Goal: Information Seeking & Learning: Learn about a topic

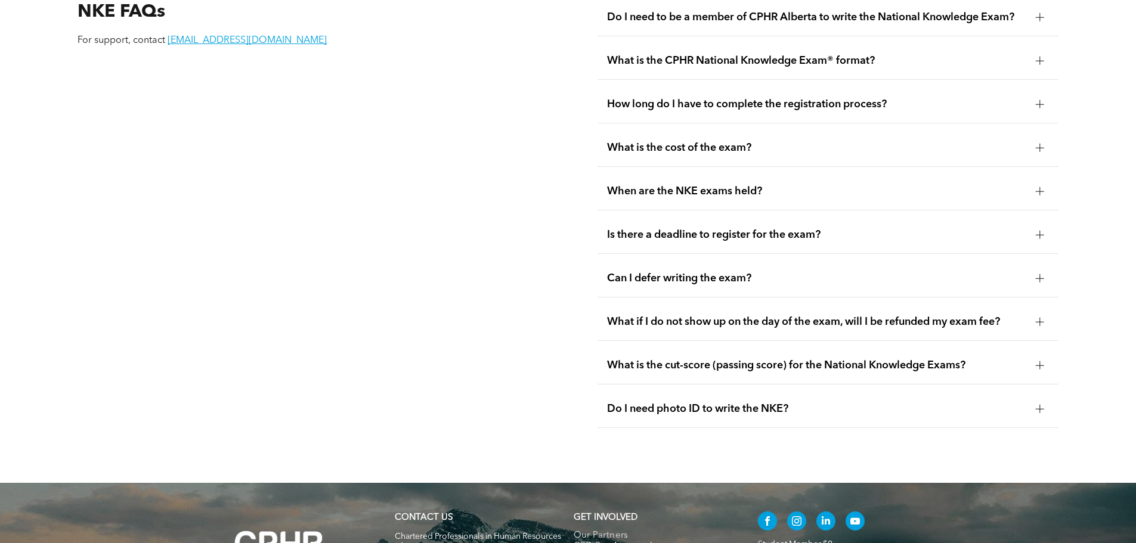
scroll to position [1836, 0]
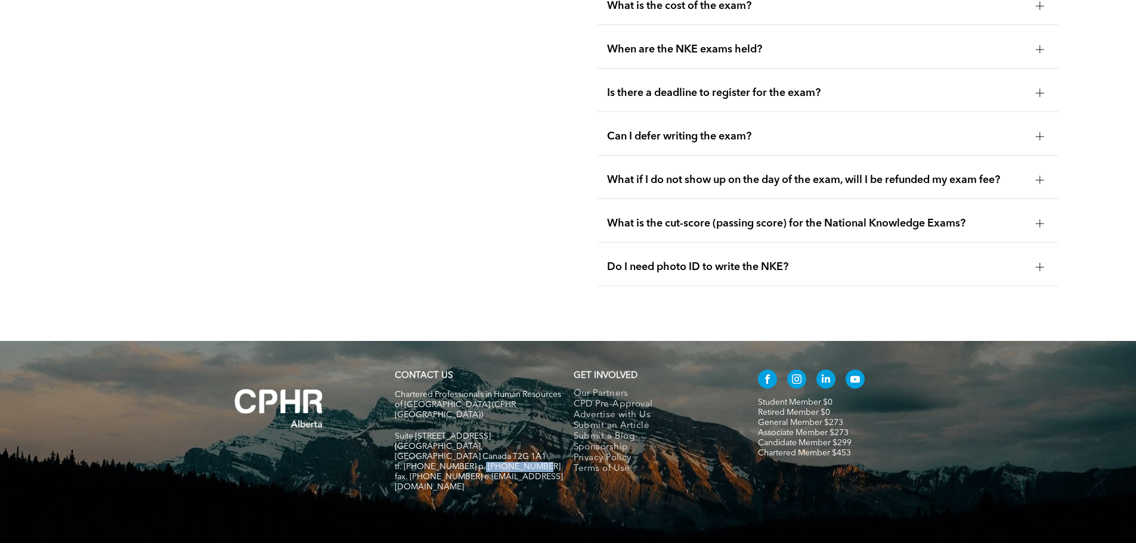
drag, startPoint x: 475, startPoint y: 416, endPoint x: 534, endPoint y: 417, distance: 59.1
click at [534, 462] on p "tf. [PHONE_NUMBER] p. [PHONE_NUMBER]" at bounding box center [479, 467] width 168 height 10
copy span "403-209-2420"
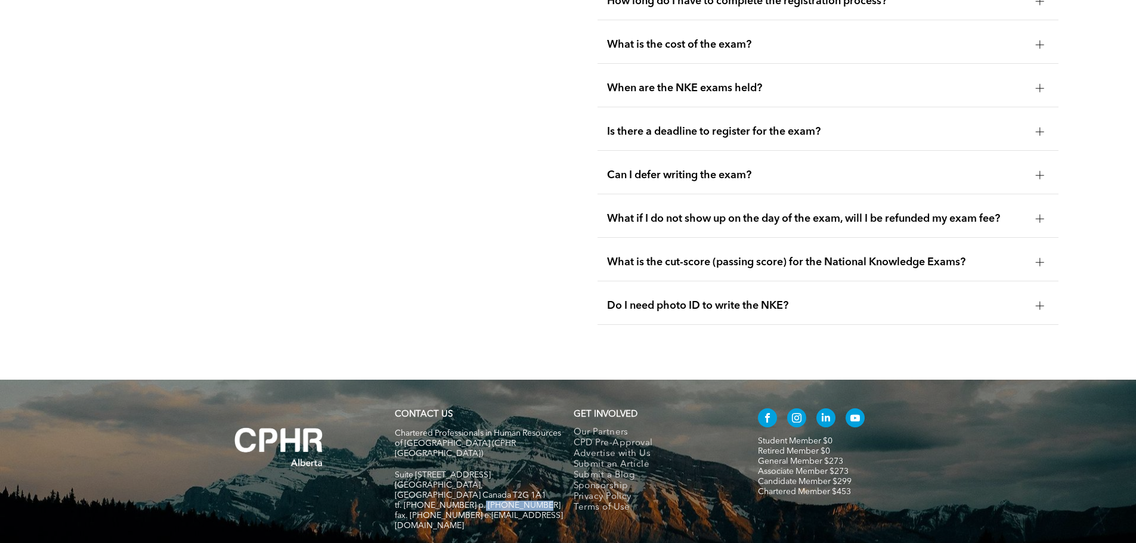
scroll to position [1777, 0]
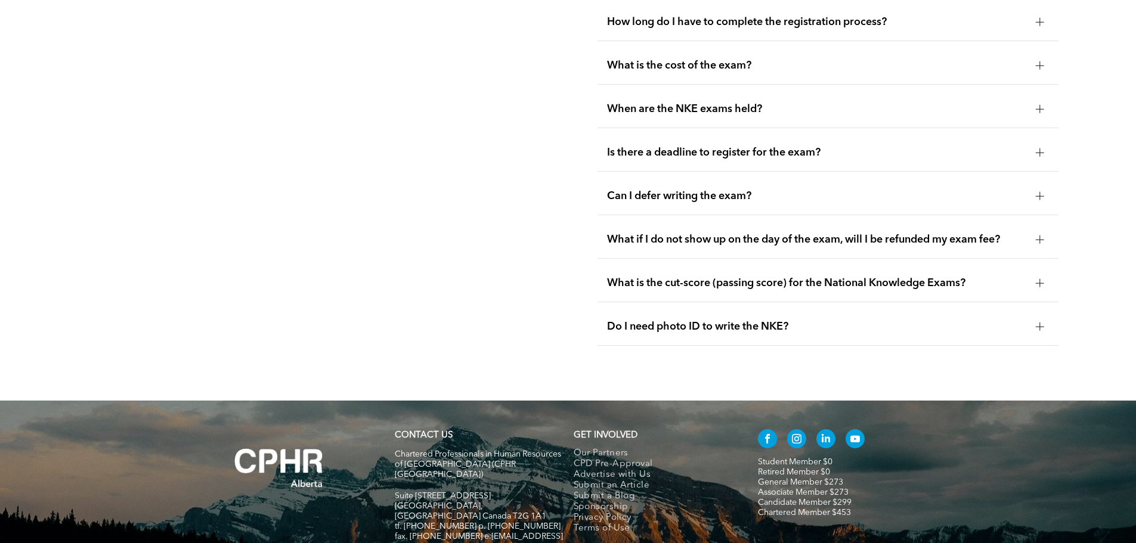
click at [1041, 279] on div at bounding box center [1040, 283] width 8 height 8
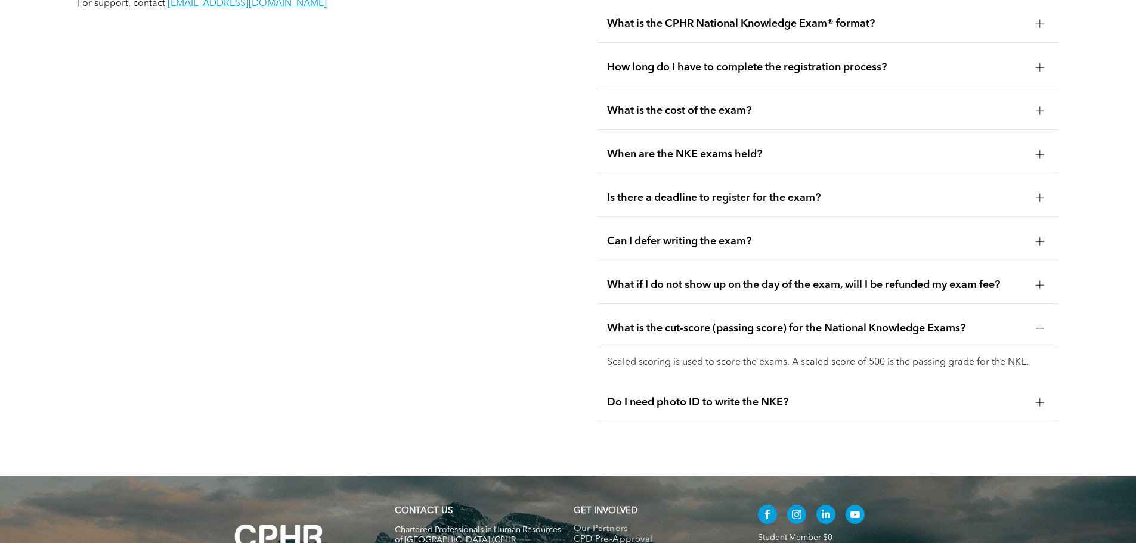
scroll to position [1598, 0]
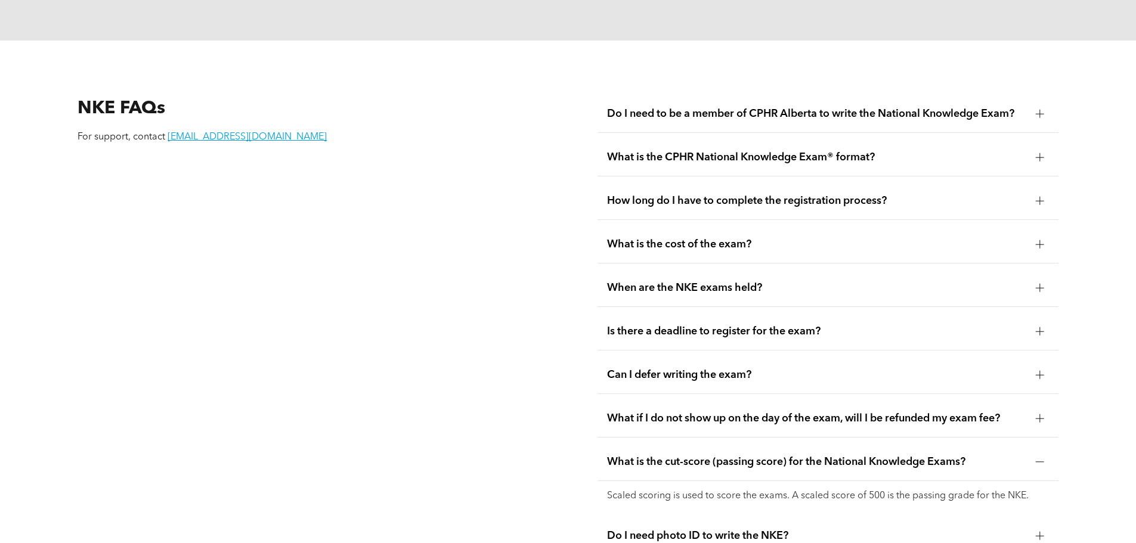
click at [726, 238] on span "What is the cost of the exam?" at bounding box center [816, 244] width 419 height 13
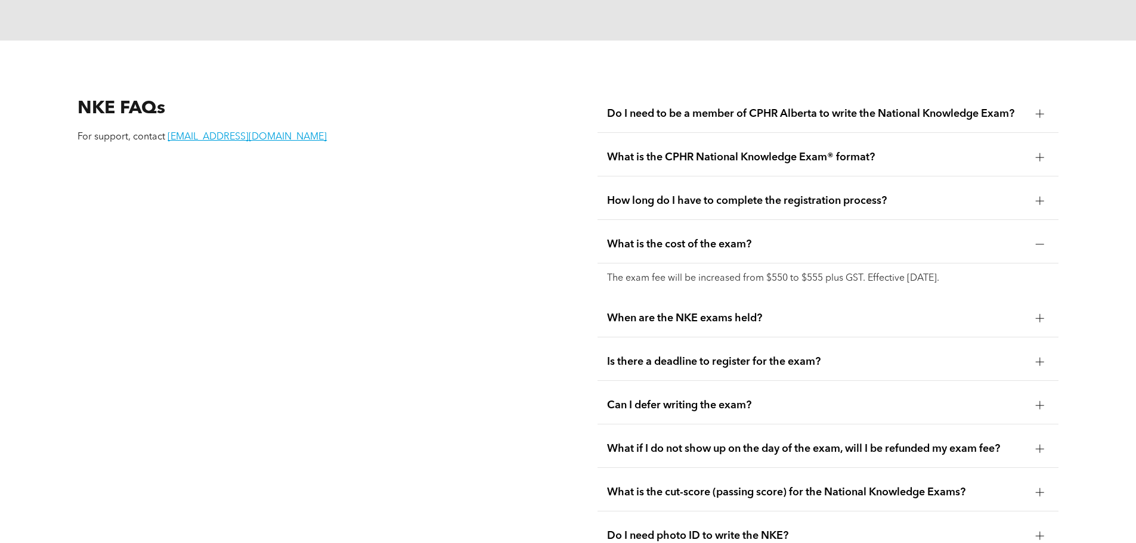
click at [788, 355] on span "Is there a deadline to register for the exam?" at bounding box center [816, 361] width 419 height 13
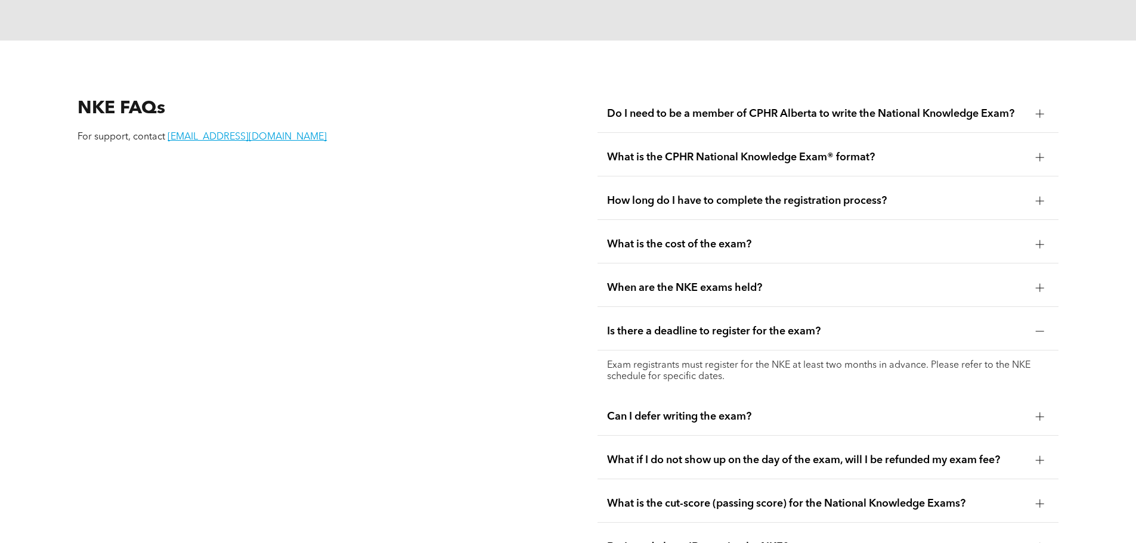
click at [724, 410] on span "Can I defer writing the exam?" at bounding box center [816, 416] width 419 height 13
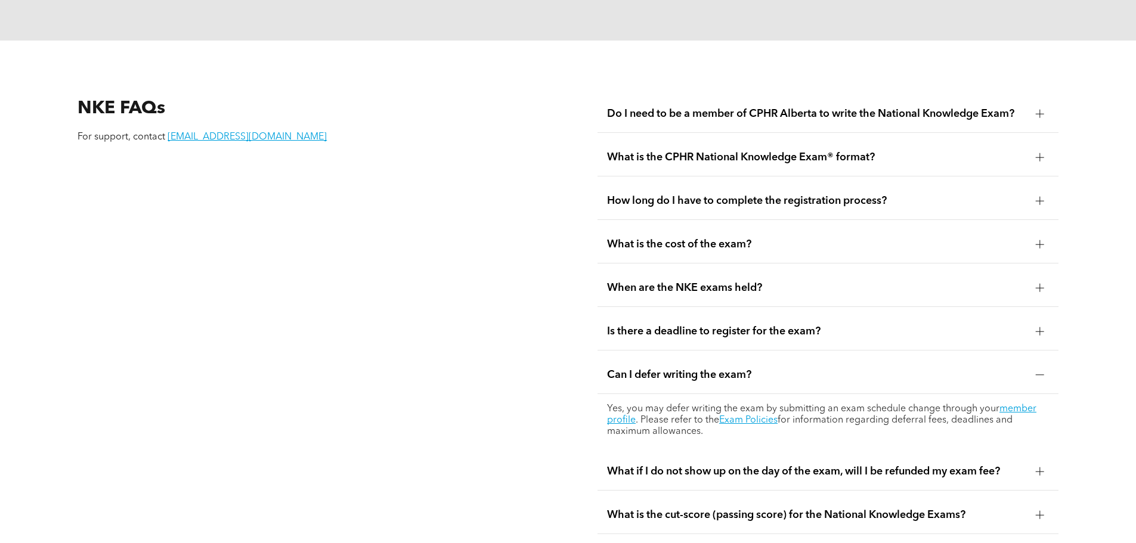
scroll to position [1657, 0]
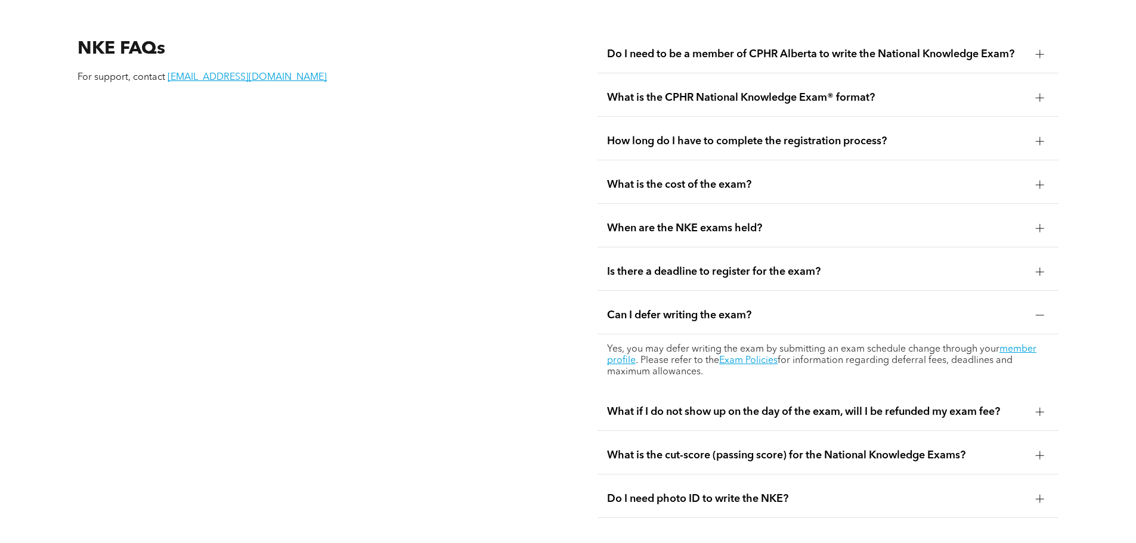
click at [978, 396] on div "What if I do not show up on the day of the exam, will I be refunded my exam fee?" at bounding box center [828, 413] width 461 height 38
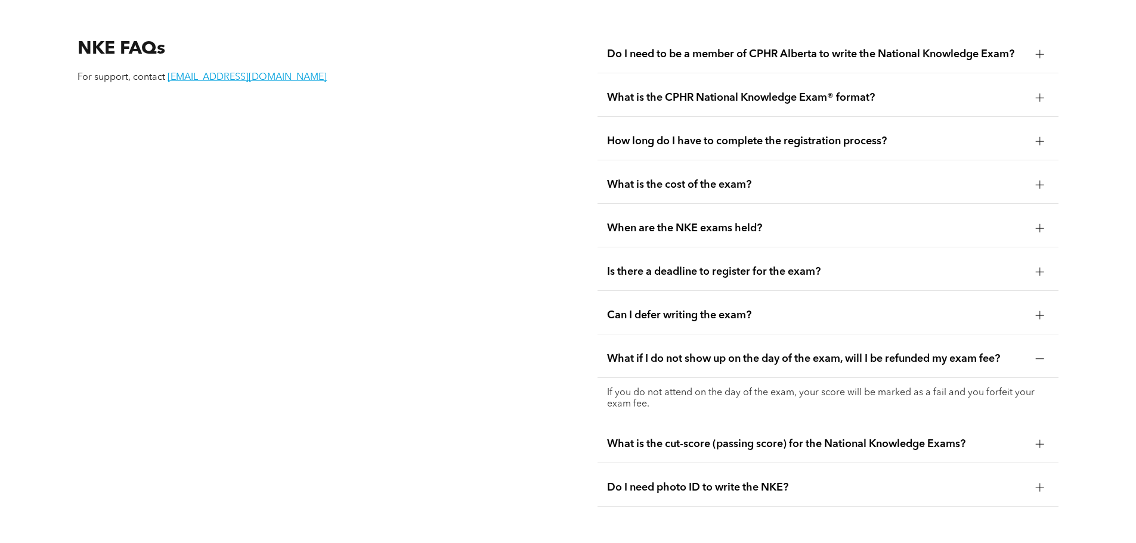
click at [1031, 435] on div at bounding box center [1040, 444] width 18 height 18
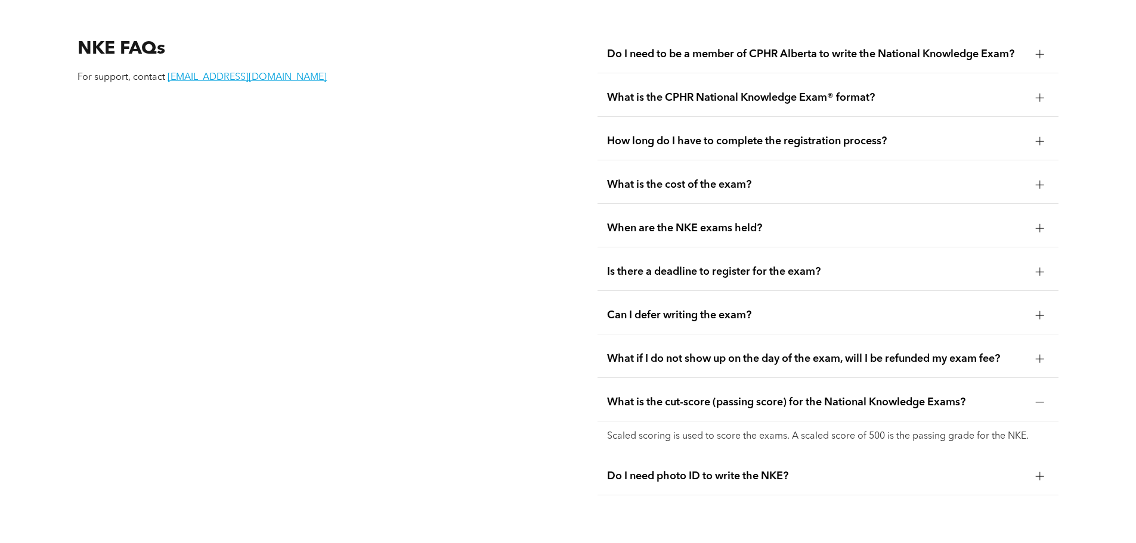
click at [732, 470] on span "Do I need photo ID to write the NKE?" at bounding box center [816, 476] width 419 height 13
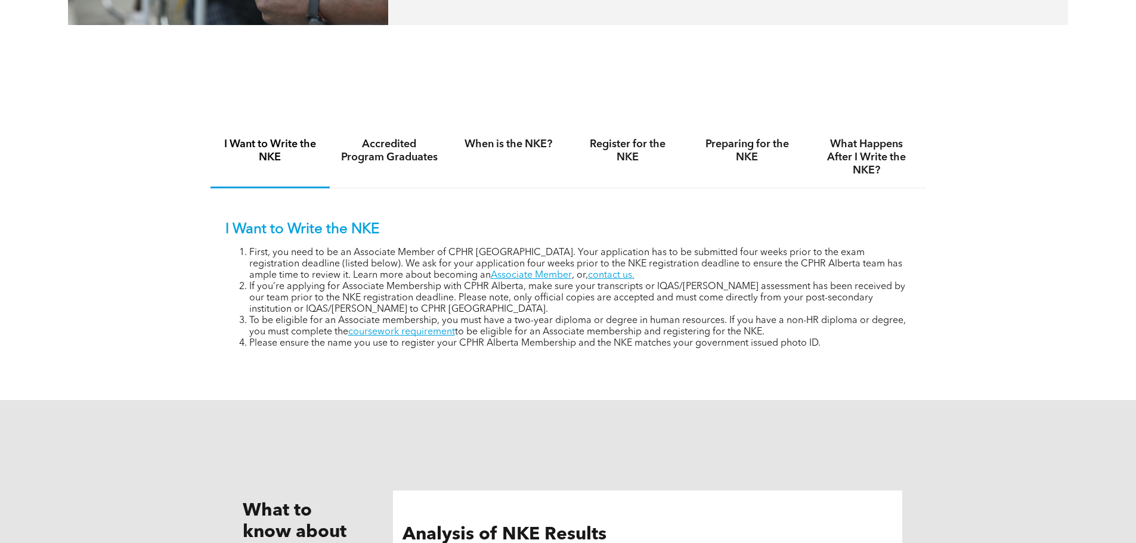
scroll to position [763, 0]
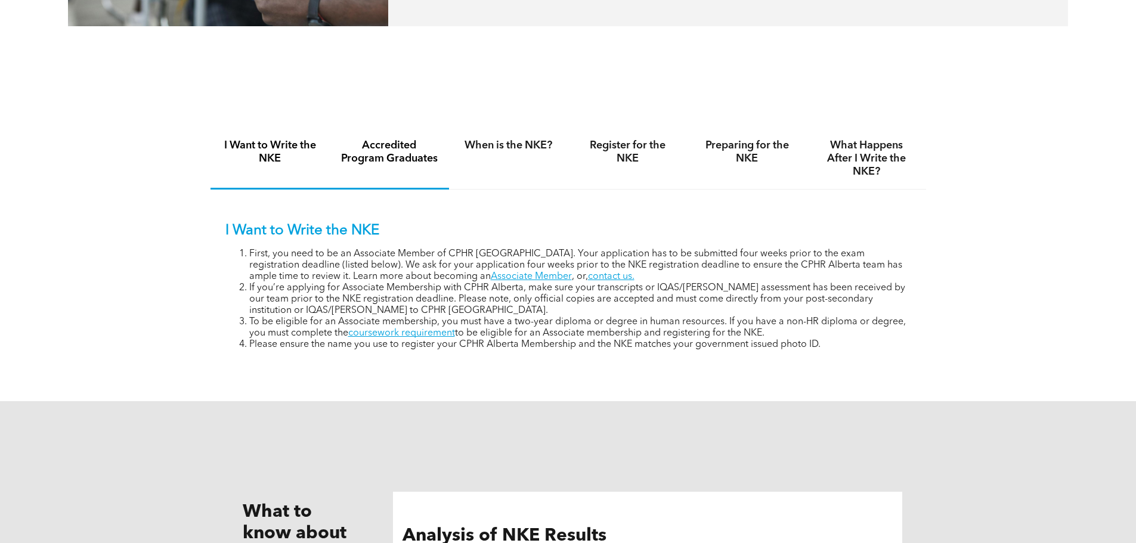
click at [365, 144] on h4 "Accredited Program Graduates" at bounding box center [390, 152] width 98 height 26
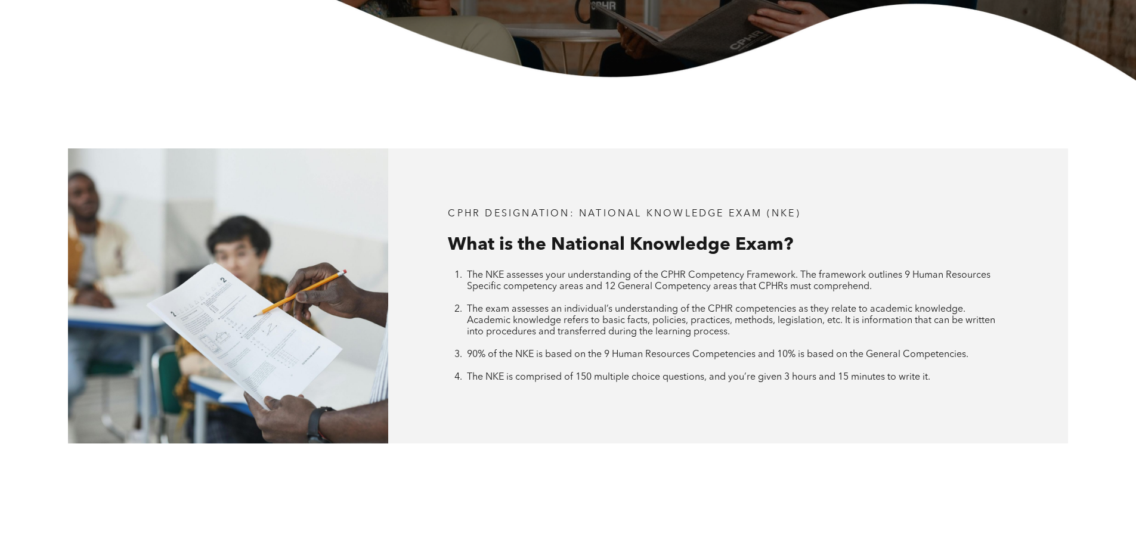
scroll to position [0, 0]
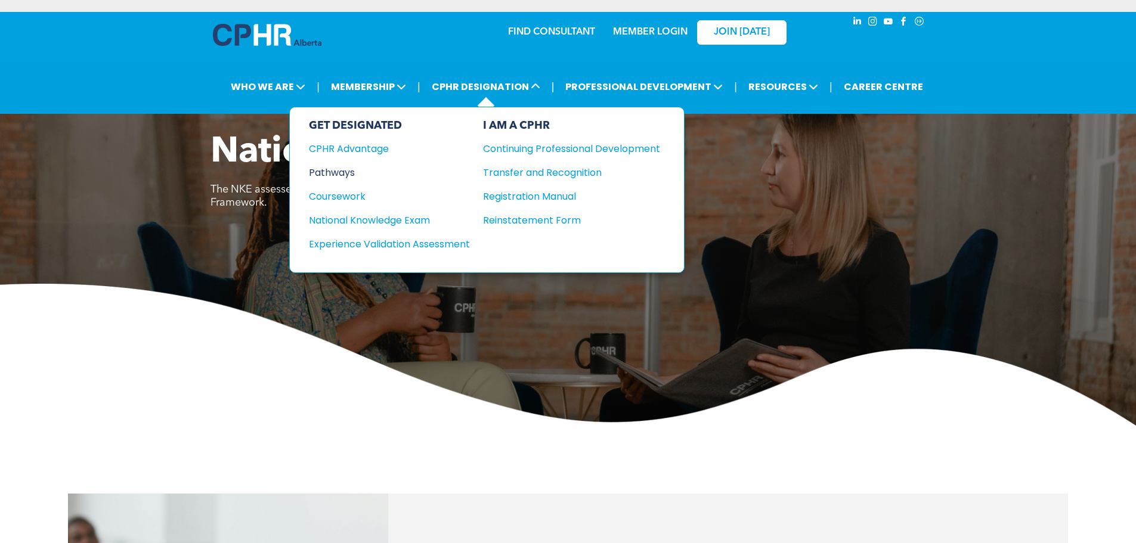
click at [333, 172] on div "Pathways" at bounding box center [381, 172] width 145 height 15
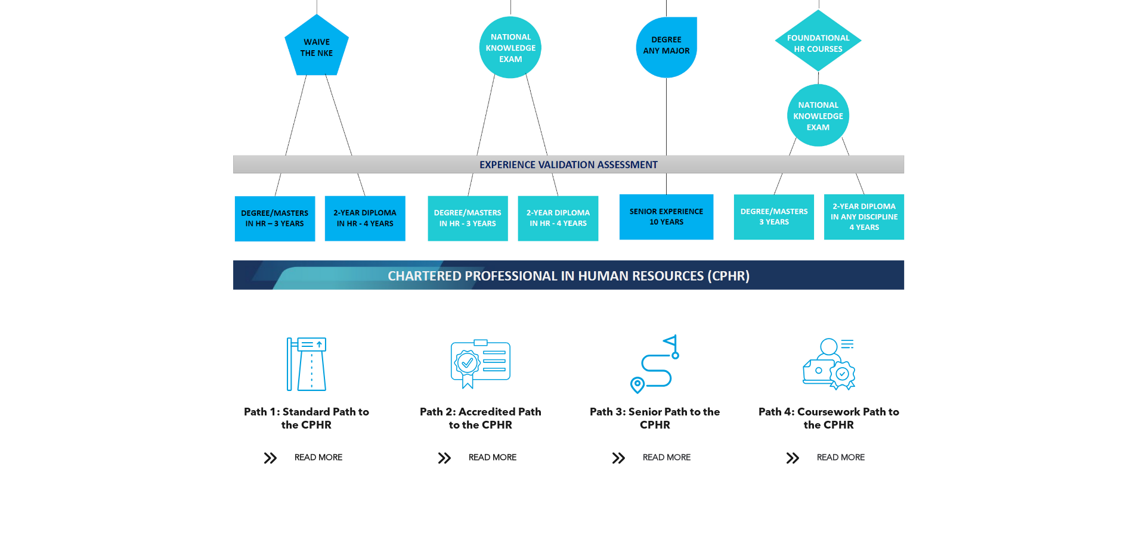
scroll to position [1133, 0]
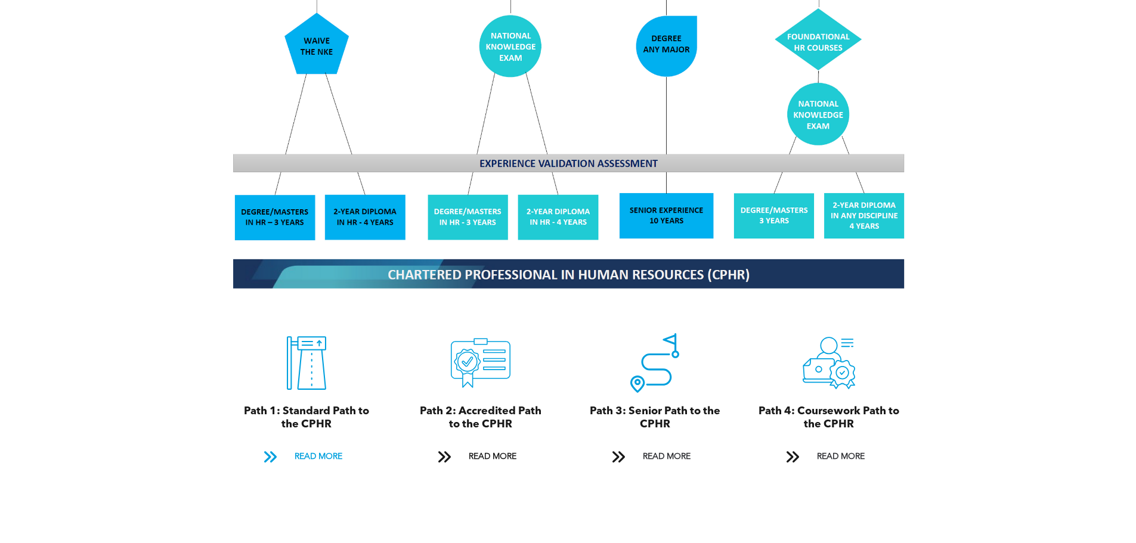
click at [314, 446] on span "READ MORE" at bounding box center [318, 457] width 56 height 22
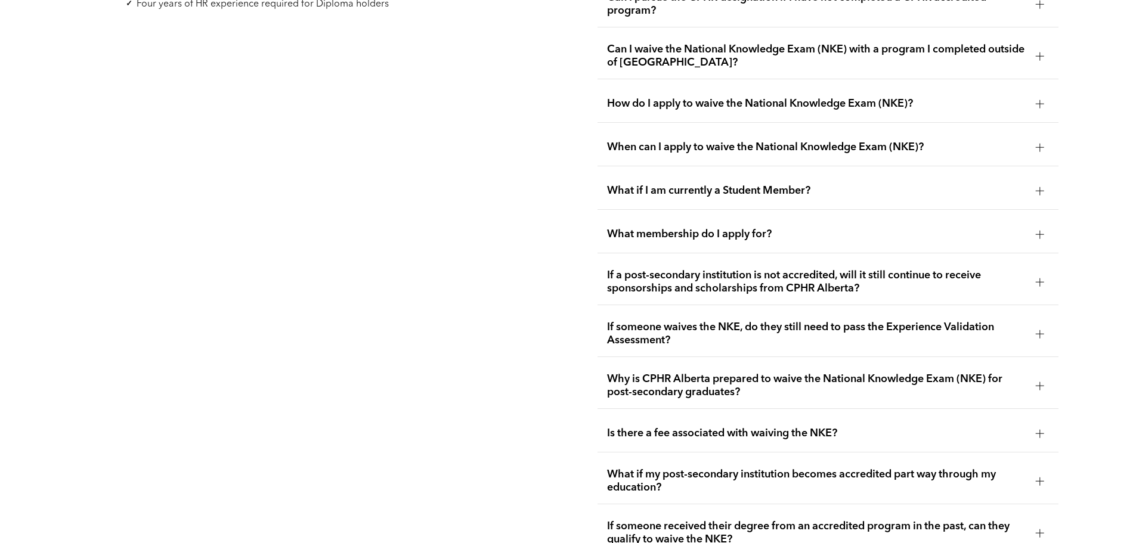
scroll to position [2138, 0]
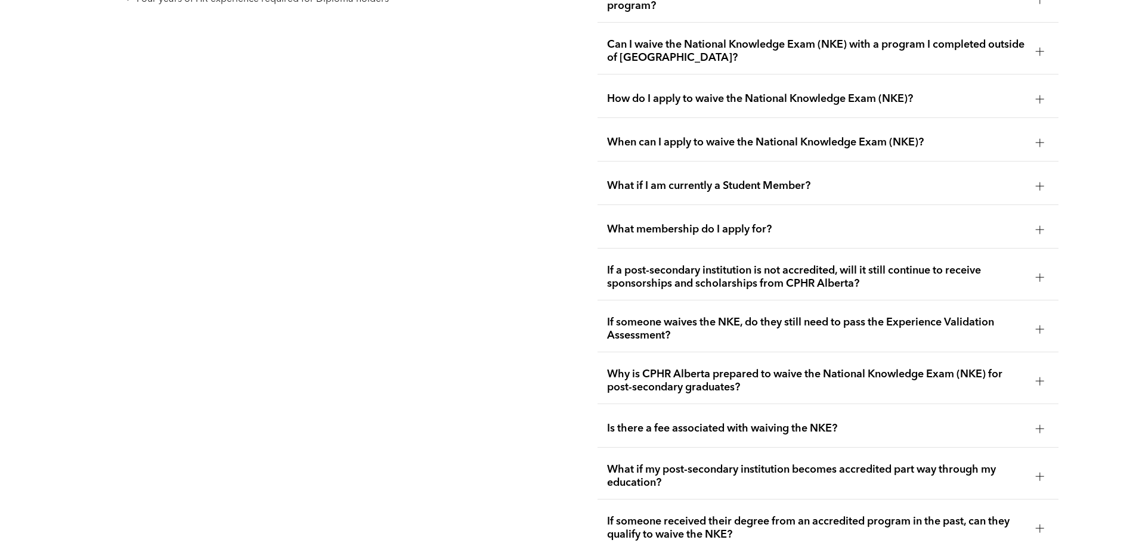
click at [1039, 381] on div at bounding box center [1040, 381] width 8 height 1
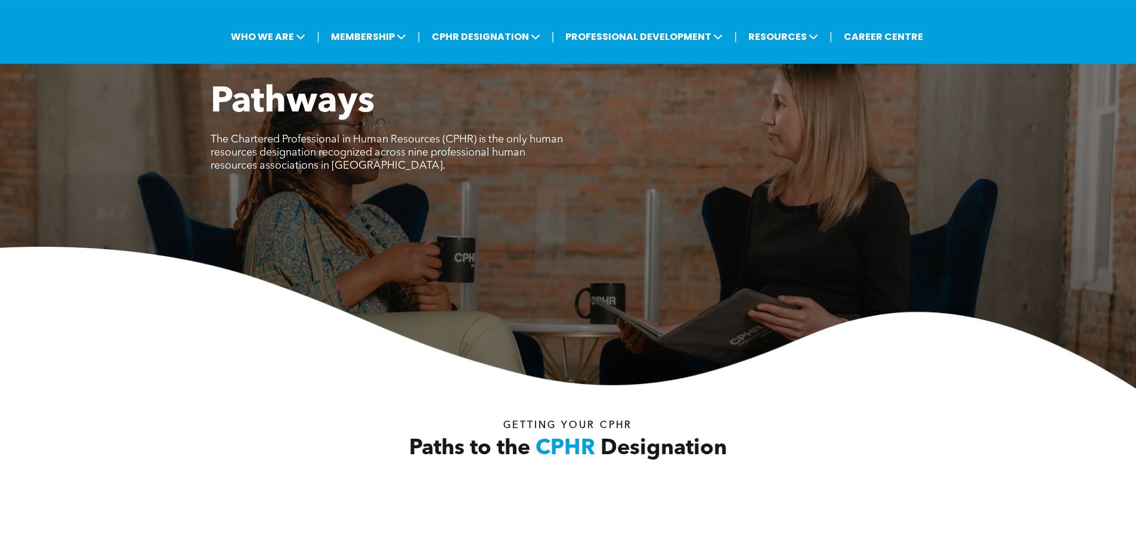
scroll to position [0, 0]
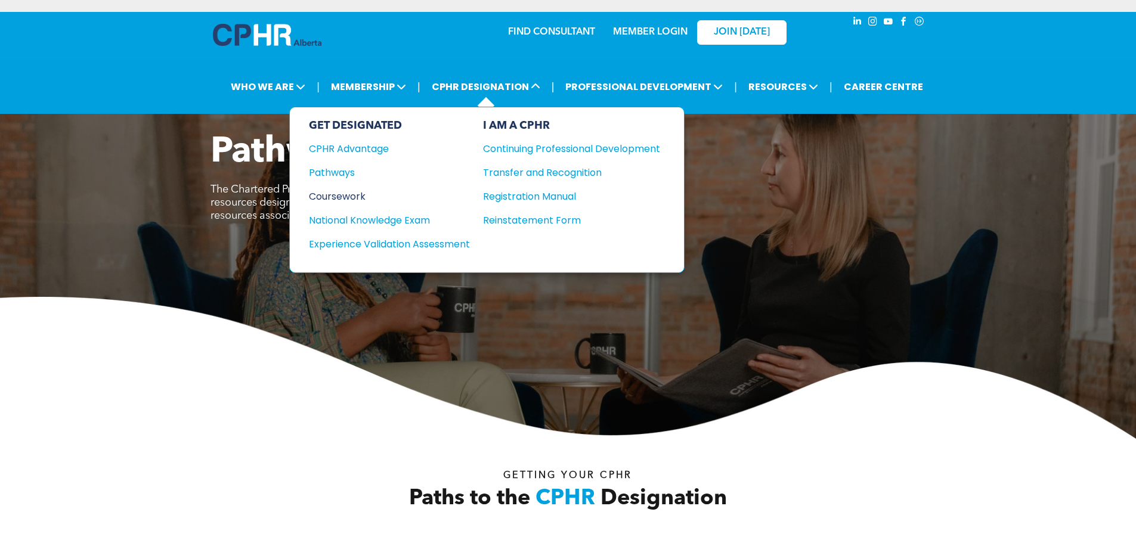
click at [342, 199] on div "Coursework" at bounding box center [381, 196] width 145 height 15
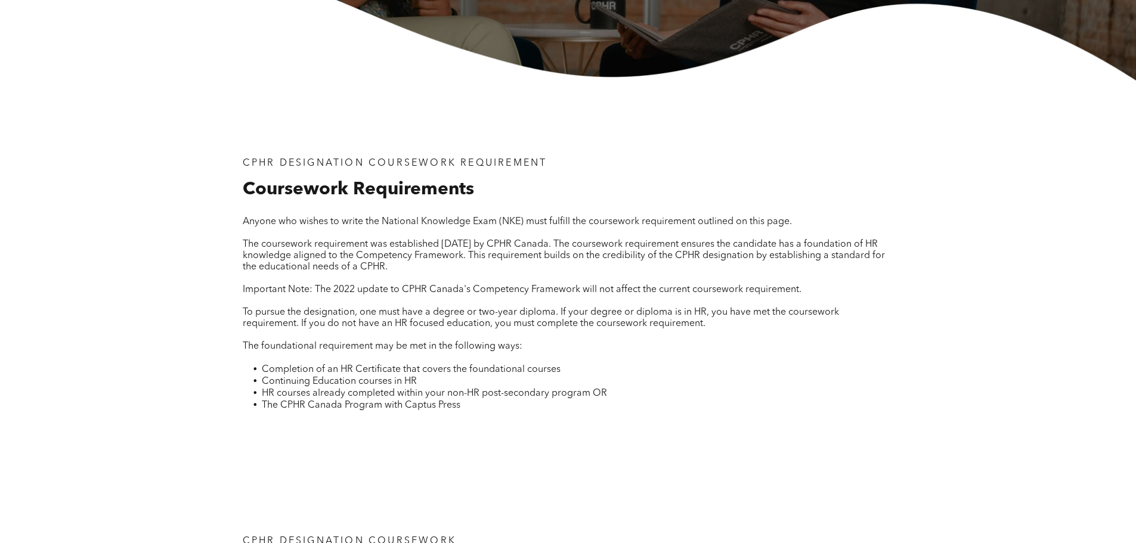
scroll to position [418, 0]
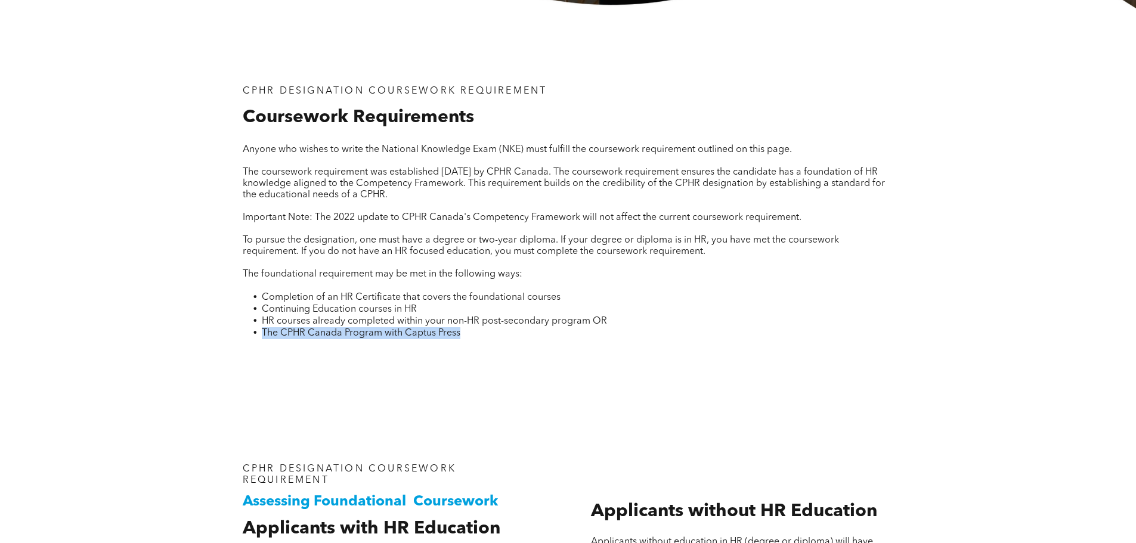
drag, startPoint x: 457, startPoint y: 333, endPoint x: 264, endPoint y: 332, distance: 193.3
click at [264, 332] on span "The CPHR Canada Program with Captus Press" at bounding box center [361, 334] width 199 height 10
copy span "The CPHR Canada Program with Captus Press"
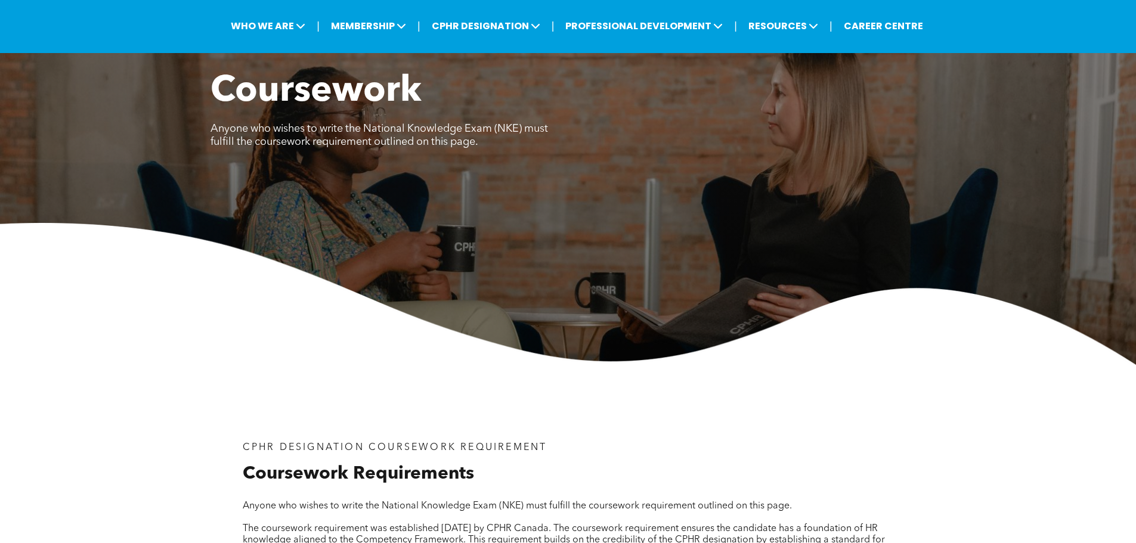
scroll to position [0, 0]
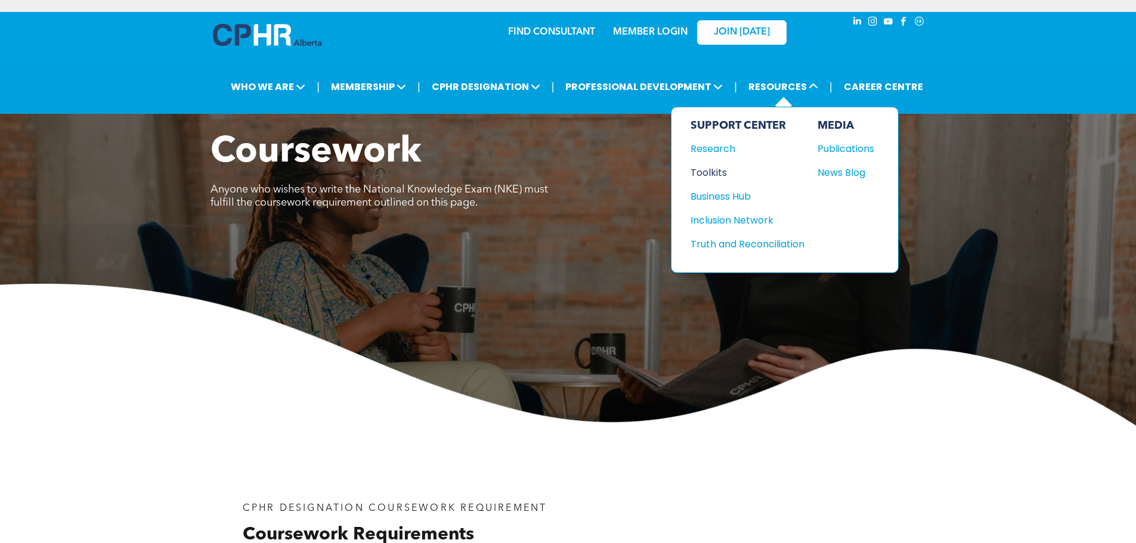
click at [712, 168] on div "Toolkits" at bounding box center [742, 172] width 103 height 15
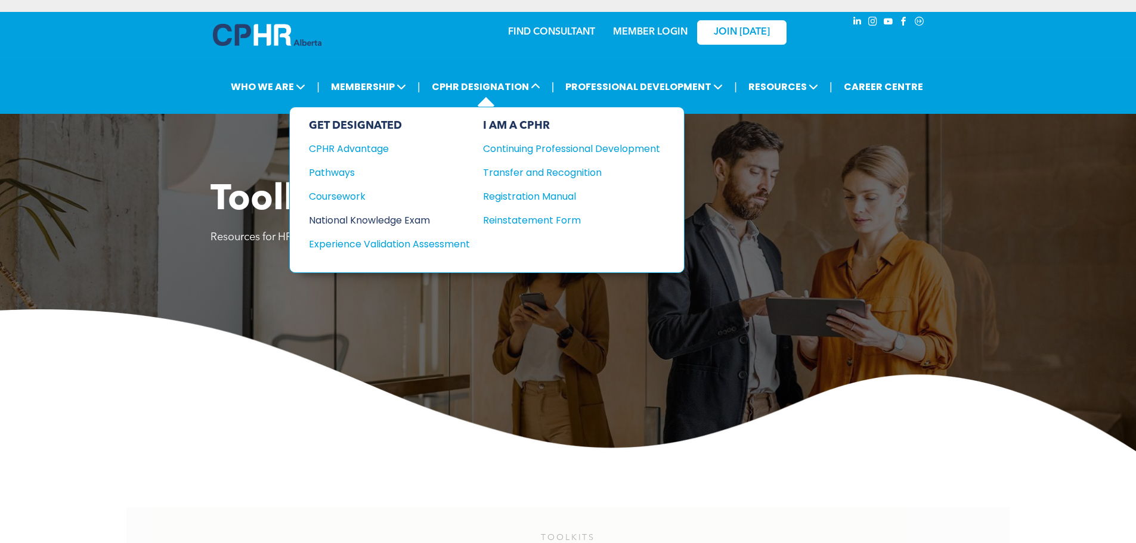
click at [360, 222] on div "National Knowledge Exam" at bounding box center [381, 220] width 145 height 15
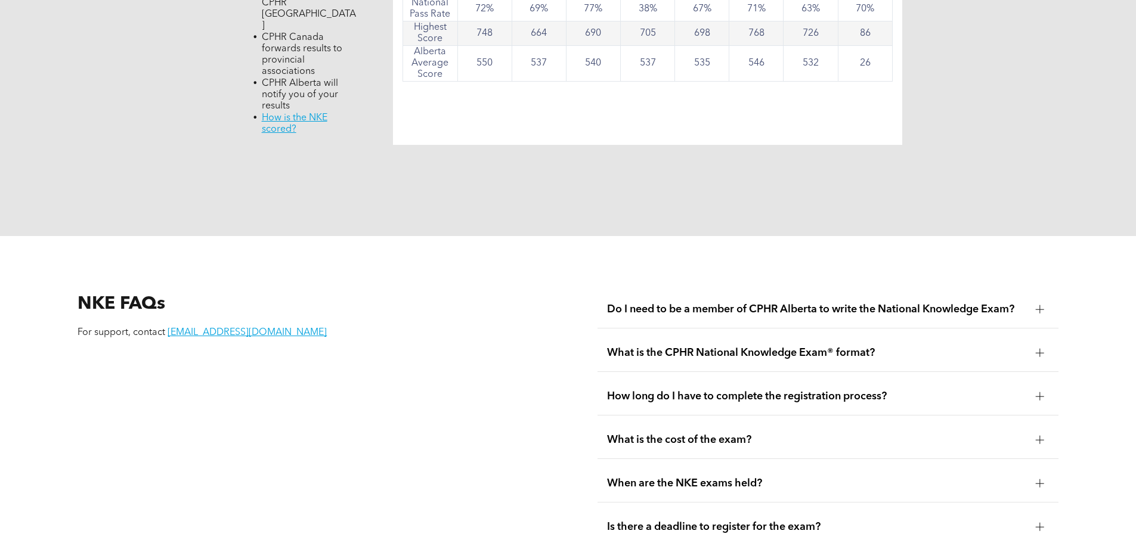
scroll to position [1431, 0]
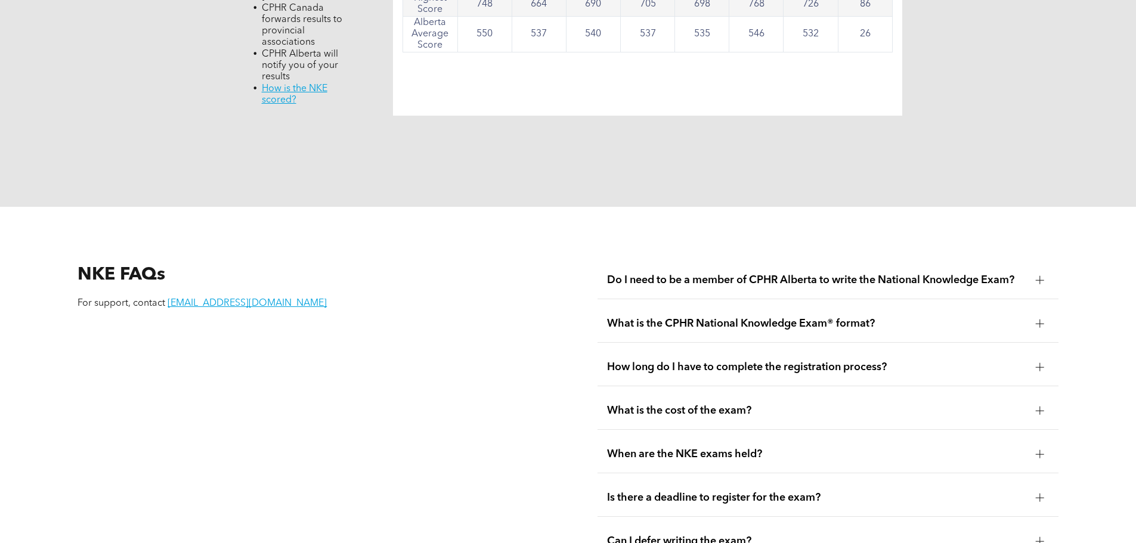
click at [718, 264] on div "Do I need to be a member of CPHR Alberta to write the National Knowledge Exam?" at bounding box center [828, 281] width 461 height 38
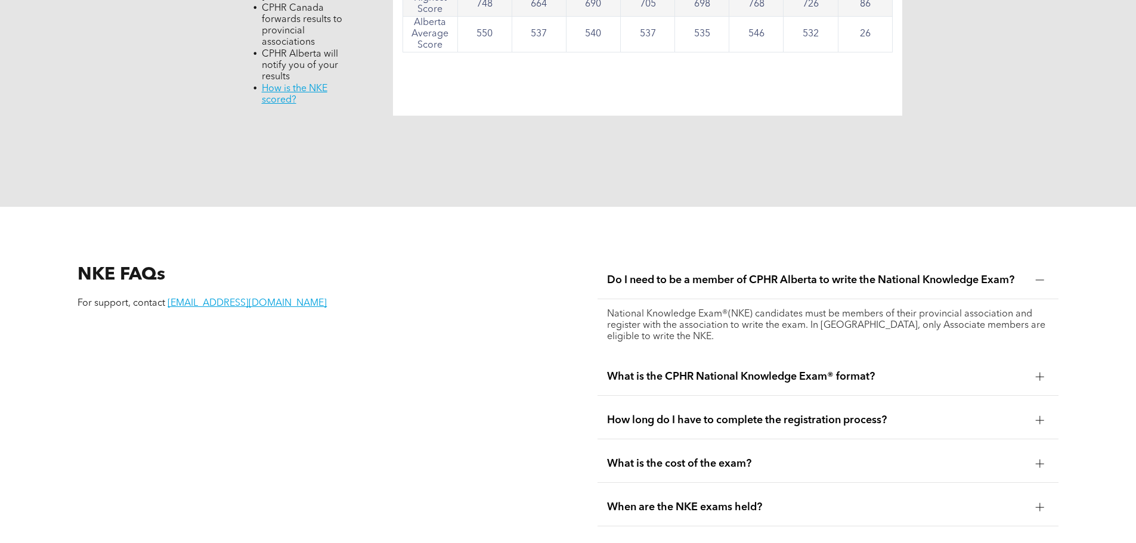
click at [839, 358] on div "What is the CPHR National Knowledge Exam® format?" at bounding box center [828, 377] width 461 height 38
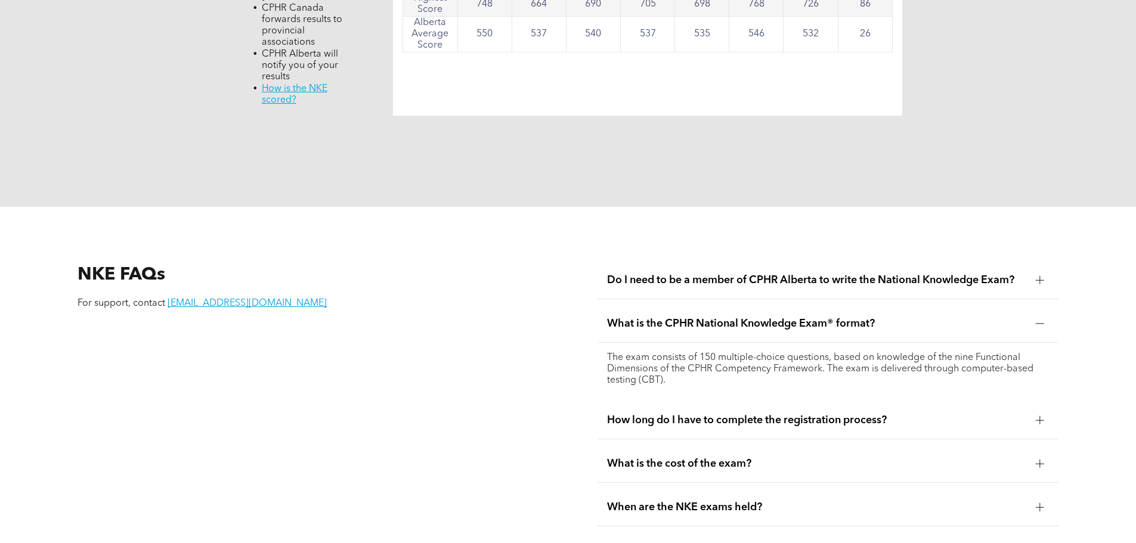
scroll to position [1491, 0]
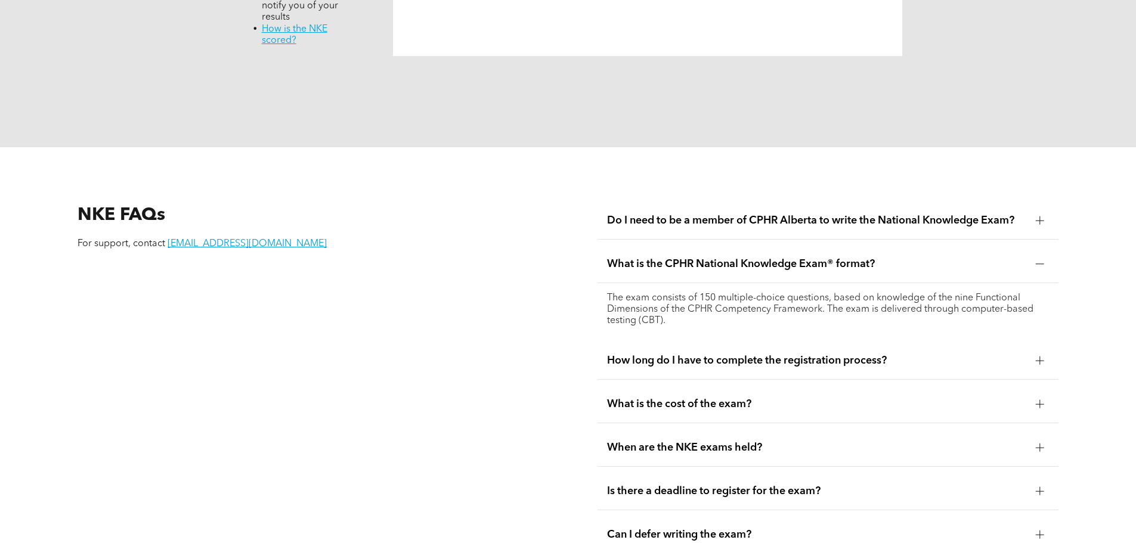
click at [834, 354] on span "How long do I have to complete the registration process?" at bounding box center [816, 360] width 419 height 13
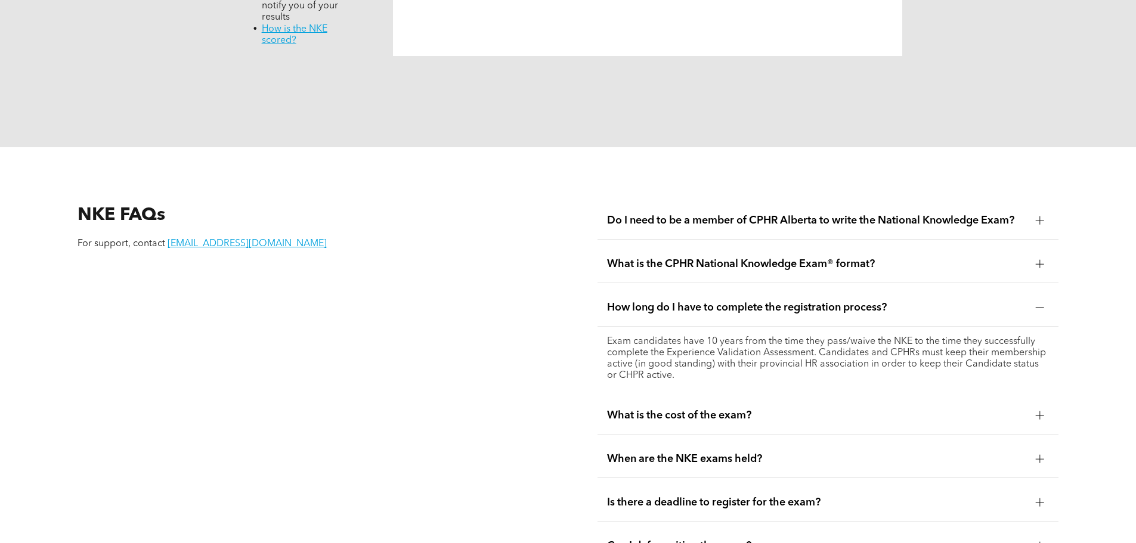
click at [701, 409] on span "What is the cost of the exam?" at bounding box center [816, 415] width 419 height 13
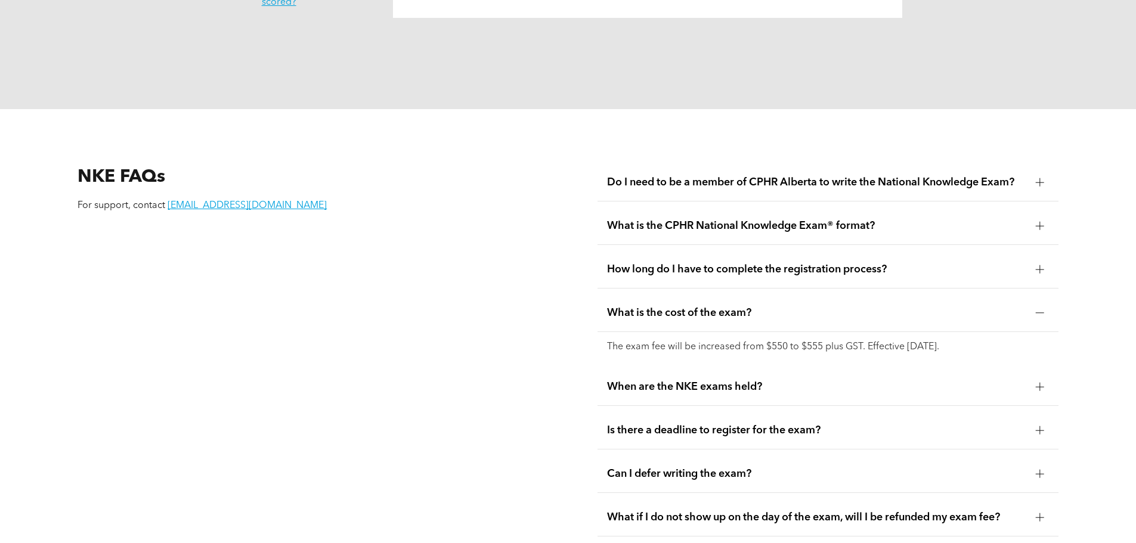
scroll to position [1551, 0]
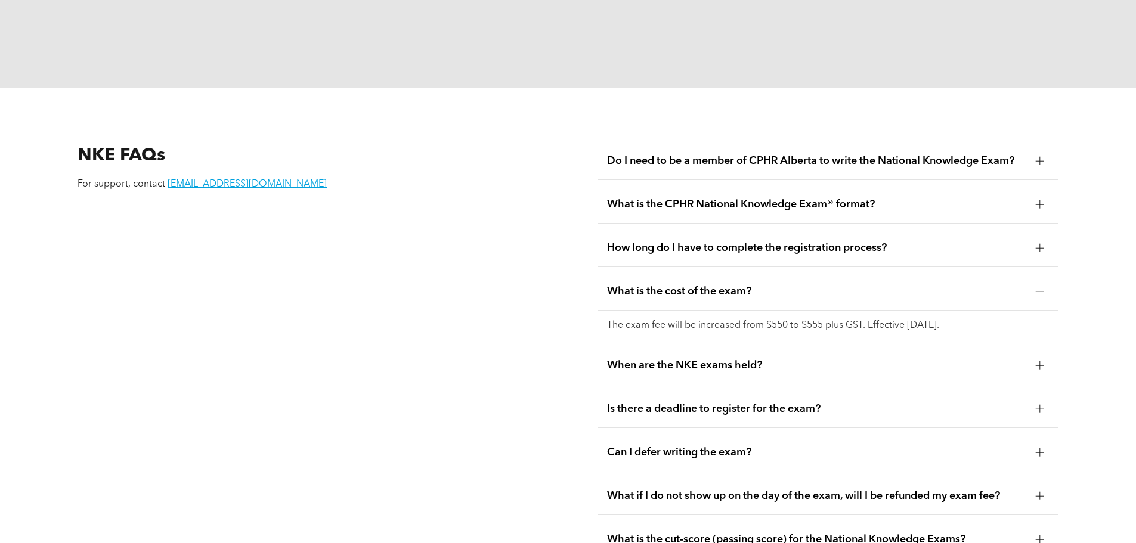
click at [729, 359] on span "When are the NKE exams held?" at bounding box center [816, 365] width 419 height 13
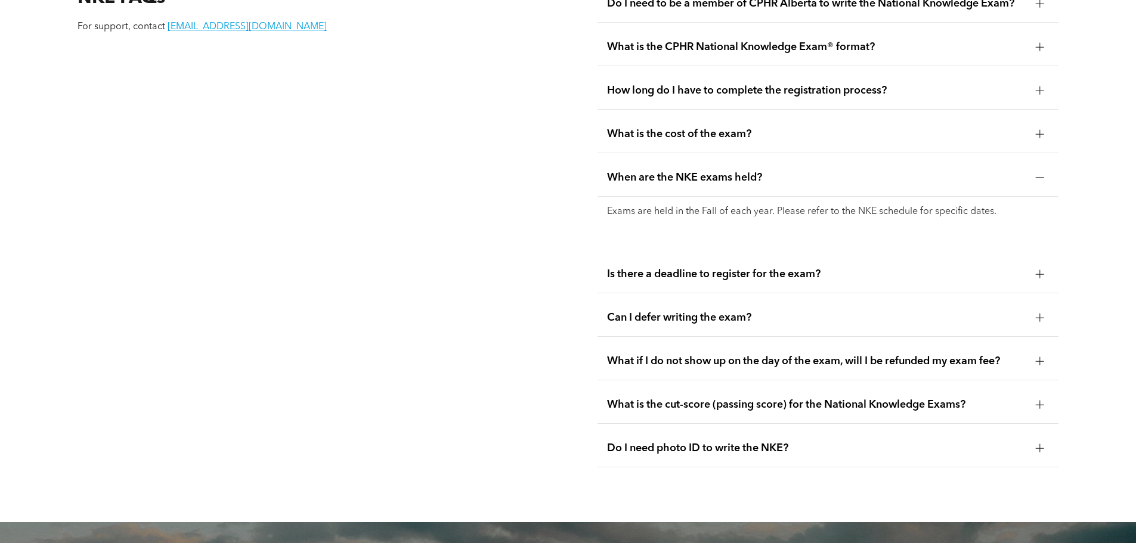
scroll to position [1730, 0]
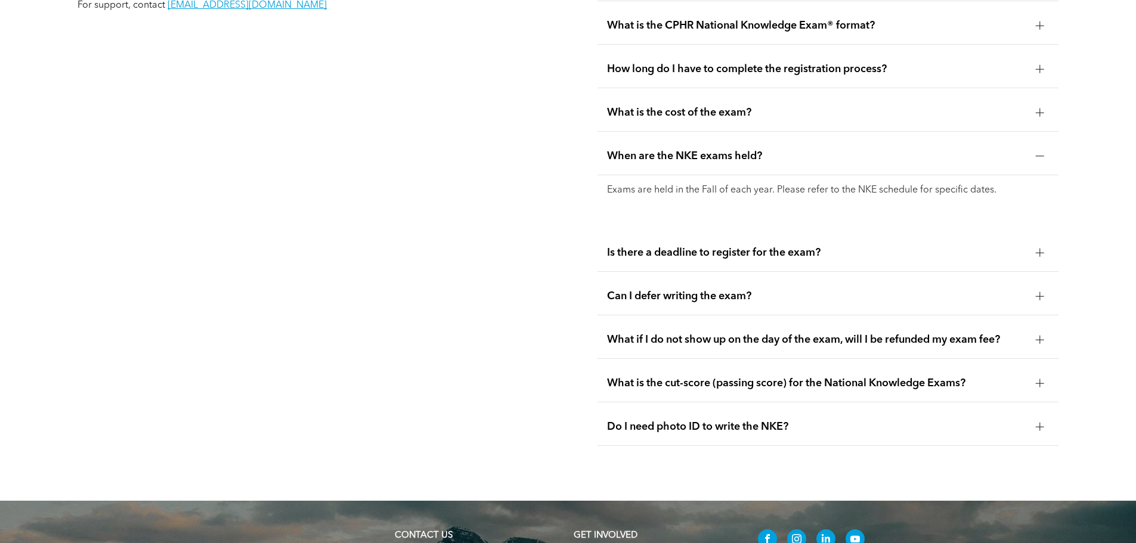
click at [1037, 249] on div at bounding box center [1040, 253] width 8 height 8
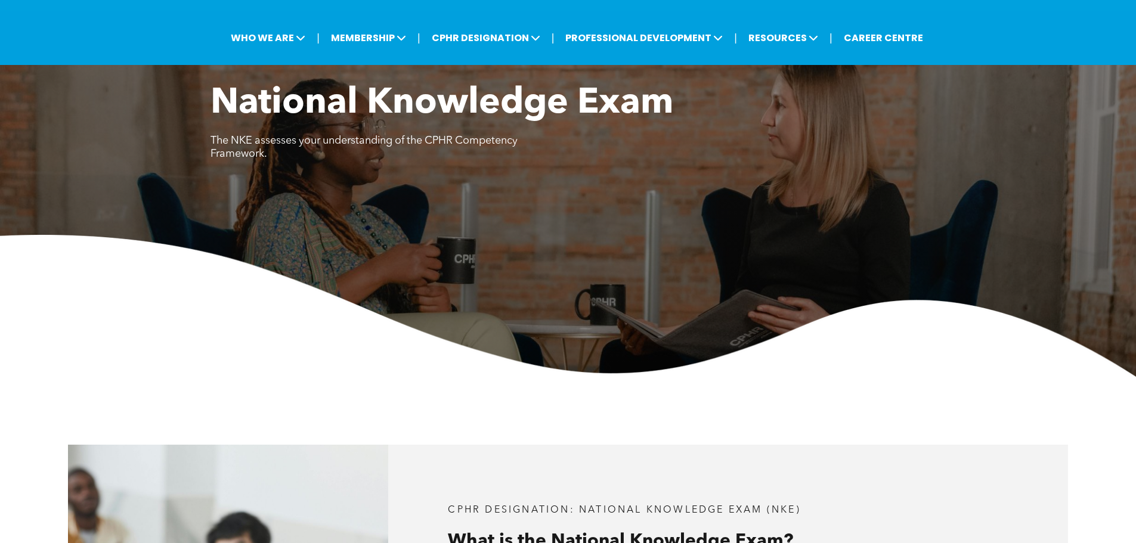
scroll to position [0, 0]
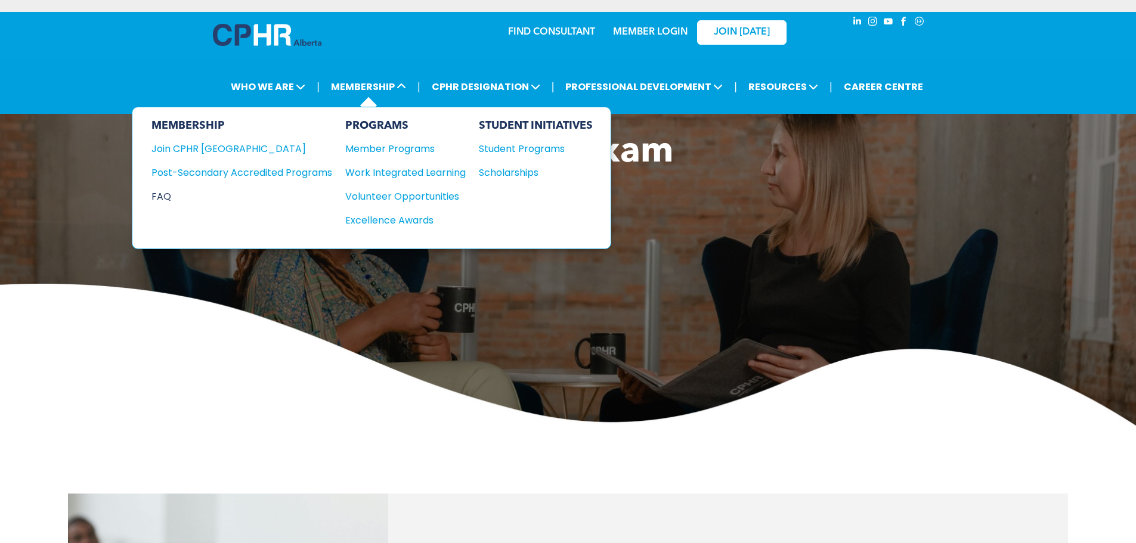
click at [168, 196] on div "FAQ" at bounding box center [232, 196] width 163 height 15
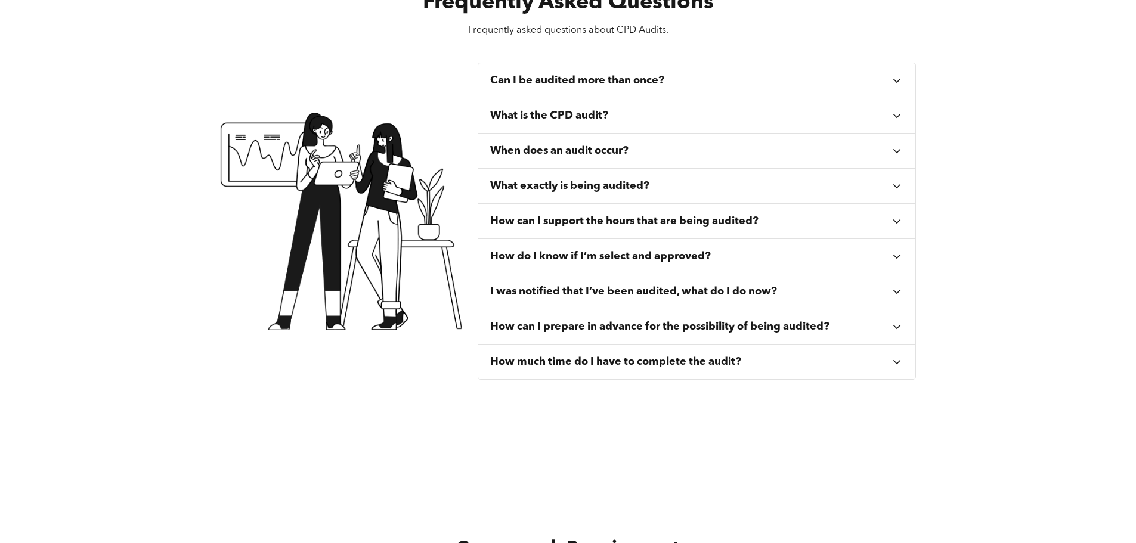
scroll to position [60, 0]
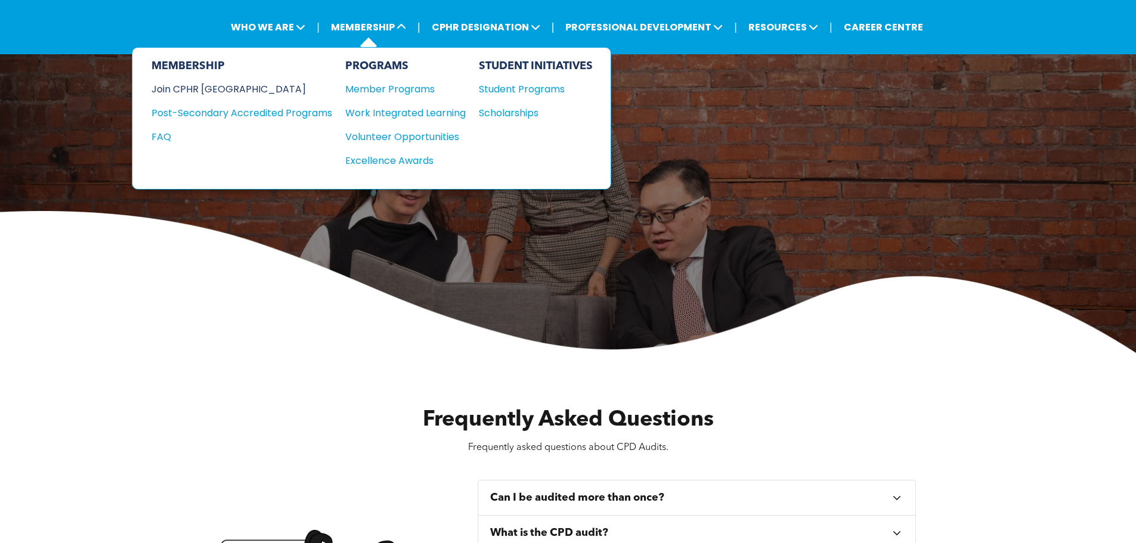
click at [219, 84] on div "Join CPHR [GEOGRAPHIC_DATA]" at bounding box center [232, 89] width 163 height 15
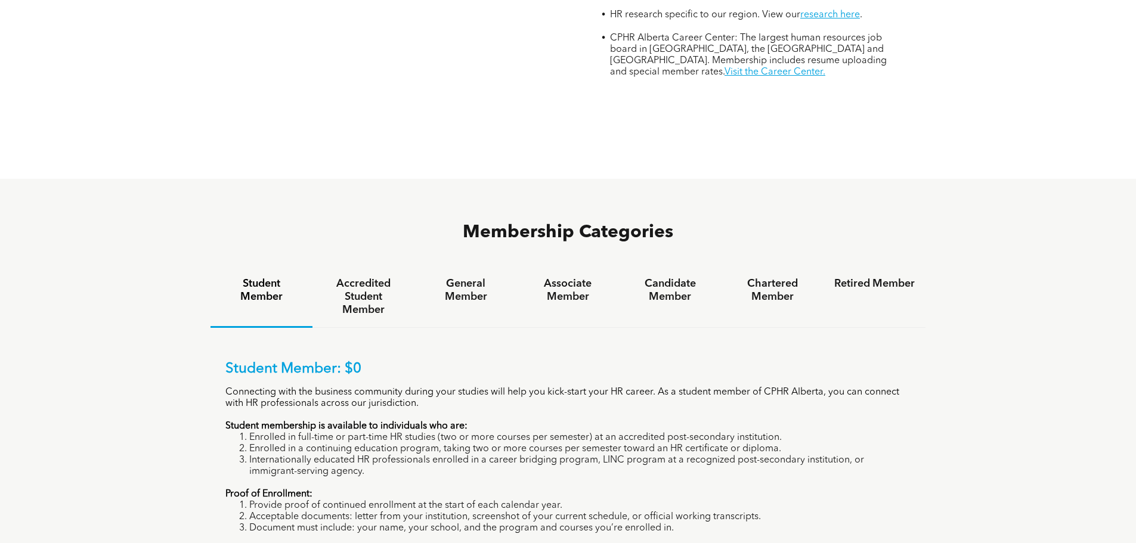
scroll to position [775, 0]
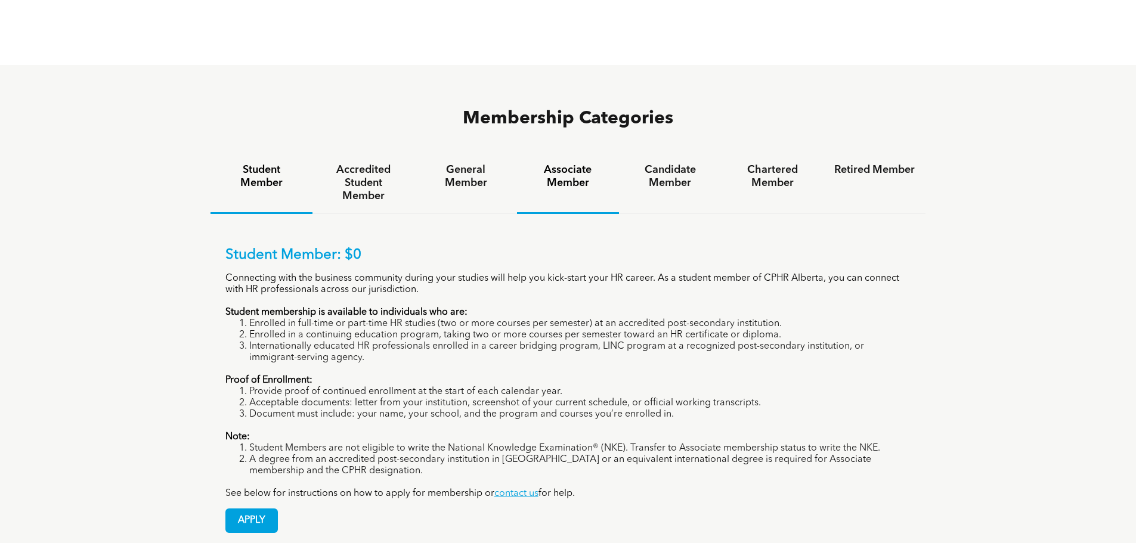
click at [567, 163] on h4 "Associate Member" at bounding box center [568, 176] width 81 height 26
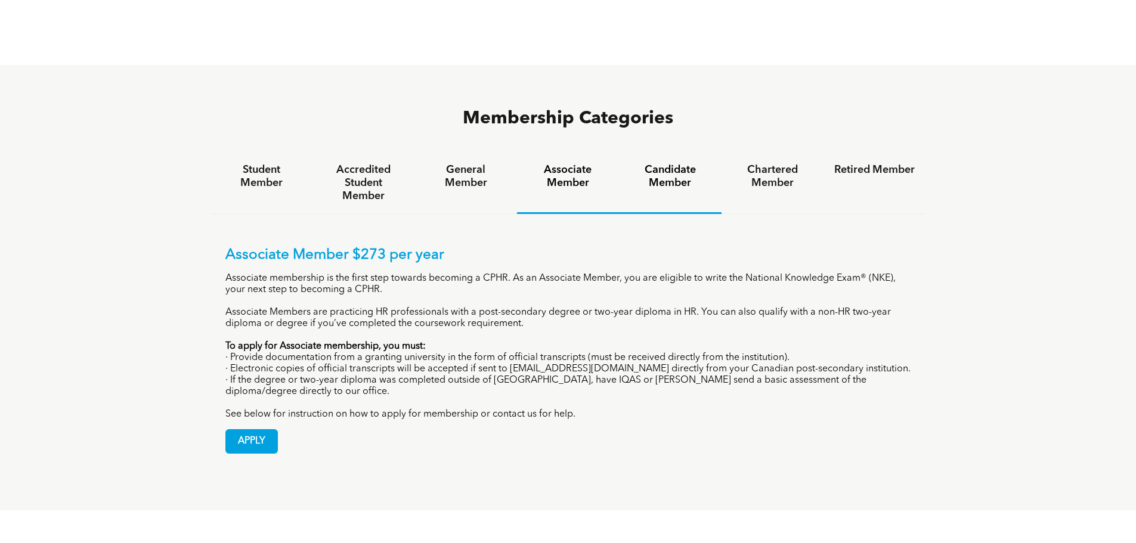
click at [664, 153] on div "Candidate Member" at bounding box center [670, 183] width 102 height 61
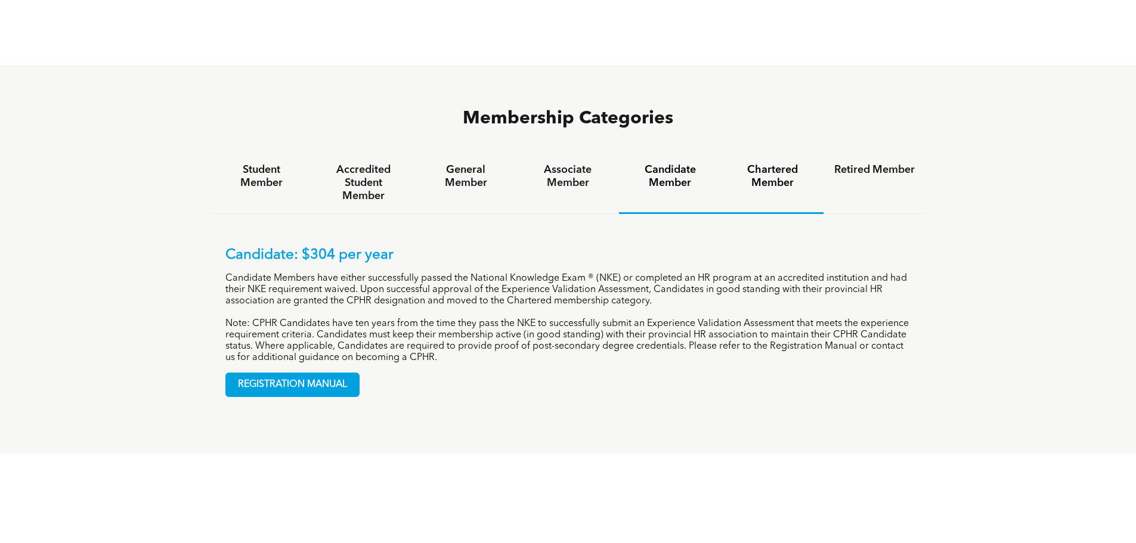
click at [778, 163] on h4 "Chartered Member" at bounding box center [772, 176] width 81 height 26
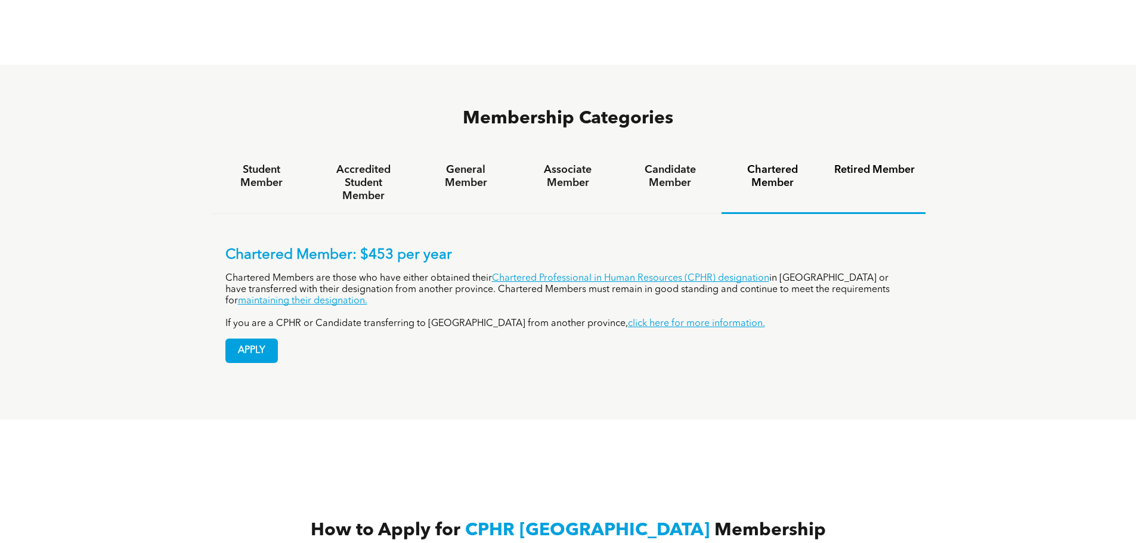
click at [867, 163] on h4 "Retired Member" at bounding box center [874, 169] width 81 height 13
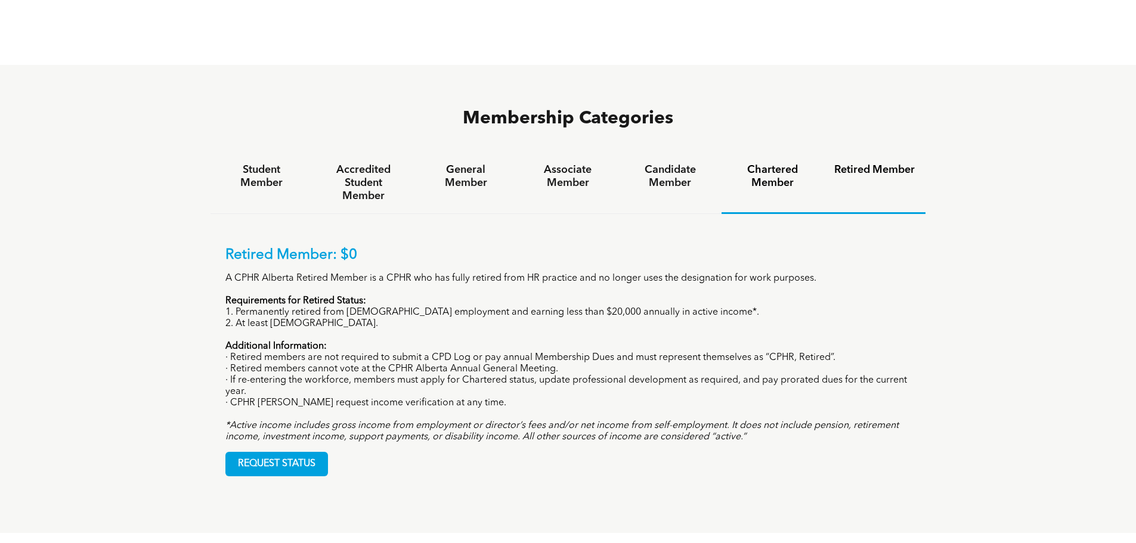
click at [766, 163] on h4 "Chartered Member" at bounding box center [772, 176] width 81 height 26
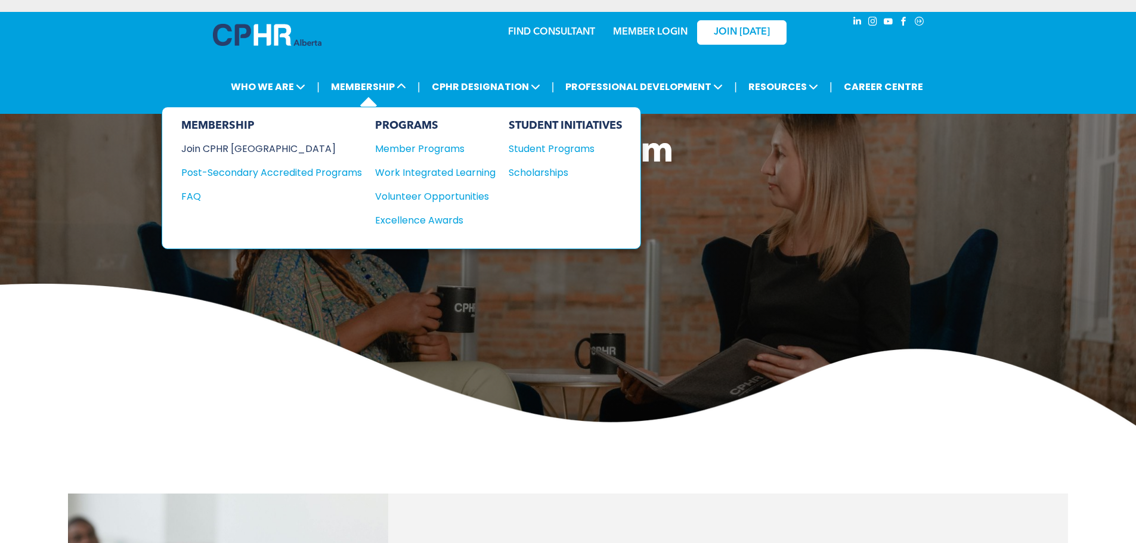
click at [264, 144] on div "Join CPHR [GEOGRAPHIC_DATA]" at bounding box center [262, 148] width 163 height 15
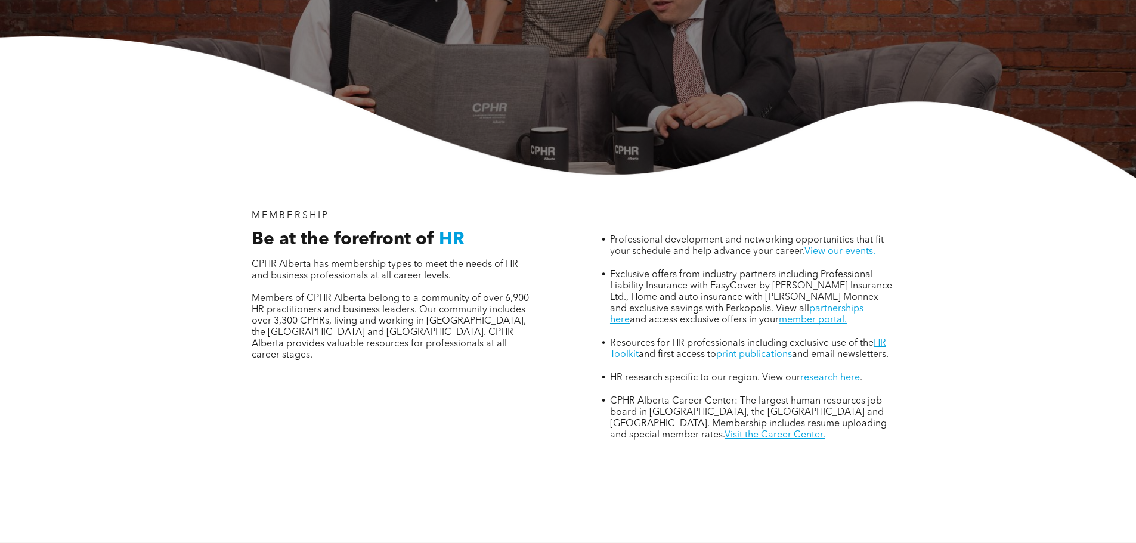
scroll to position [656, 0]
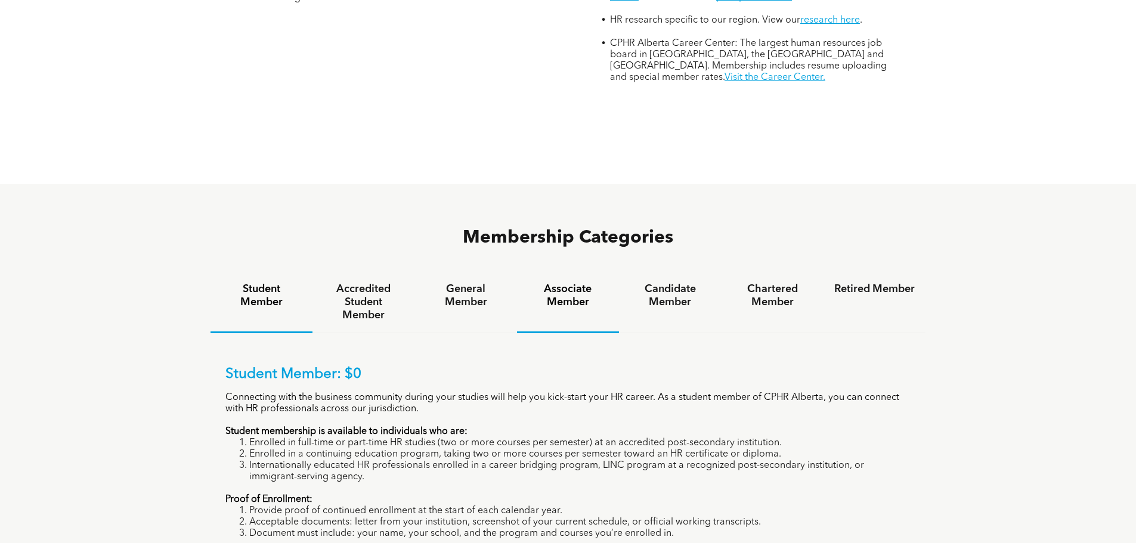
click at [579, 283] on h4 "Associate Member" at bounding box center [568, 296] width 81 height 26
